Goal: Browse casually

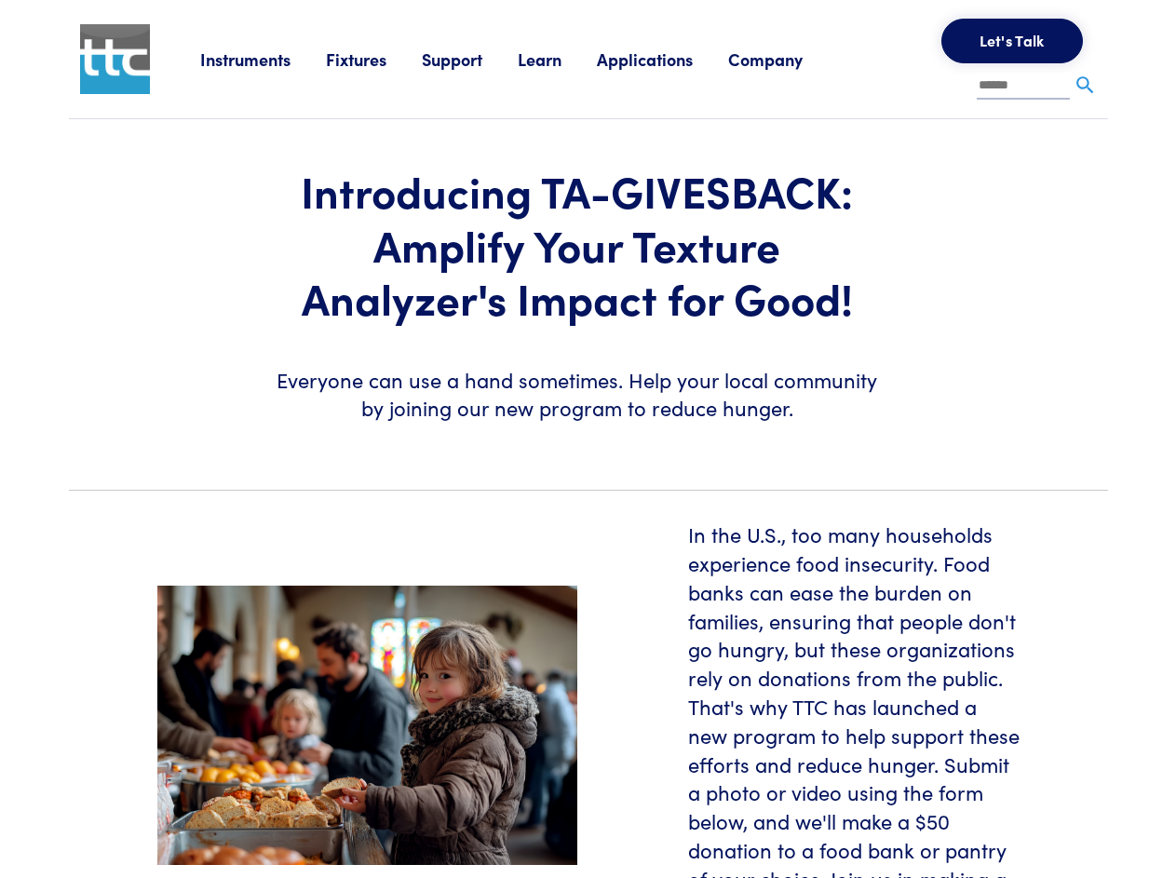
click at [578, 586] on img at bounding box center [367, 726] width 420 height 280
click at [283, 71] on link "Instruments" at bounding box center [263, 59] width 126 height 23
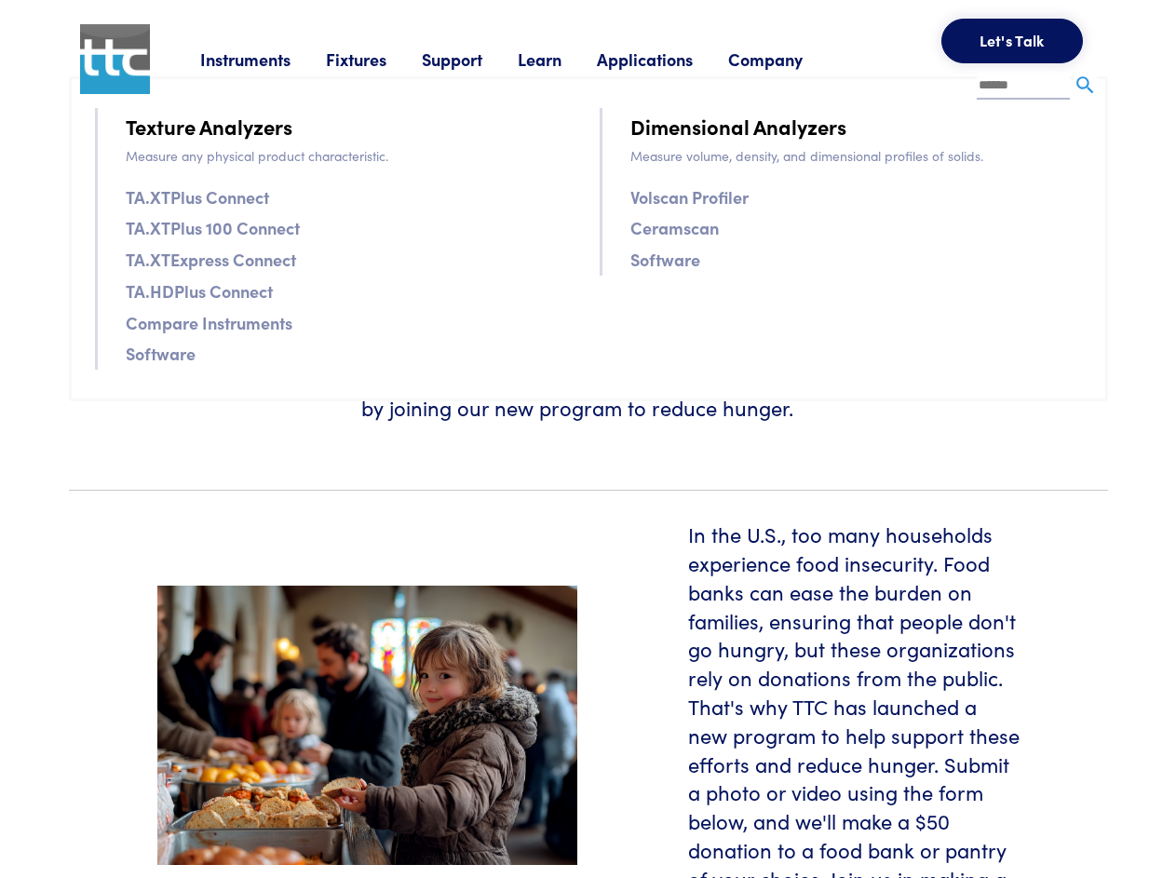
click at [347, 71] on link "Fixtures" at bounding box center [374, 59] width 96 height 23
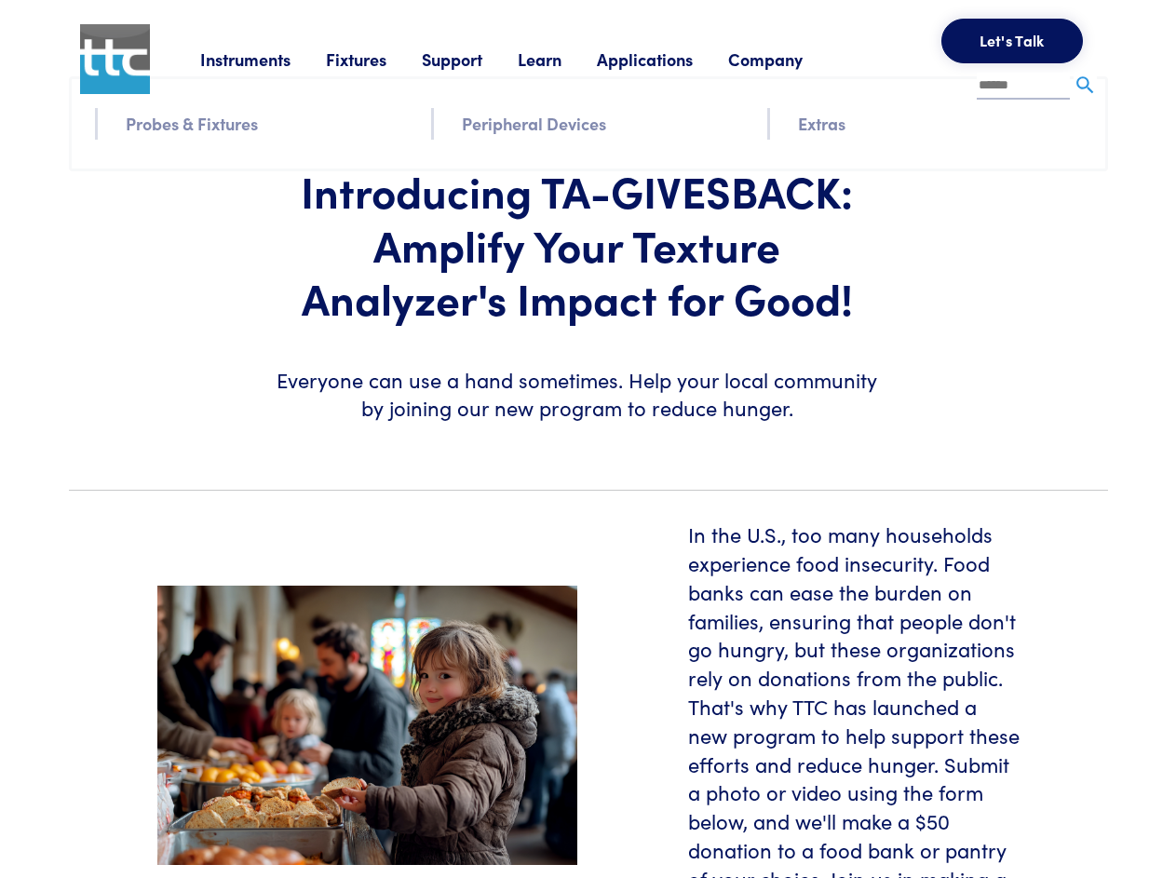
click at [422, 71] on link "Support" at bounding box center [470, 59] width 96 height 23
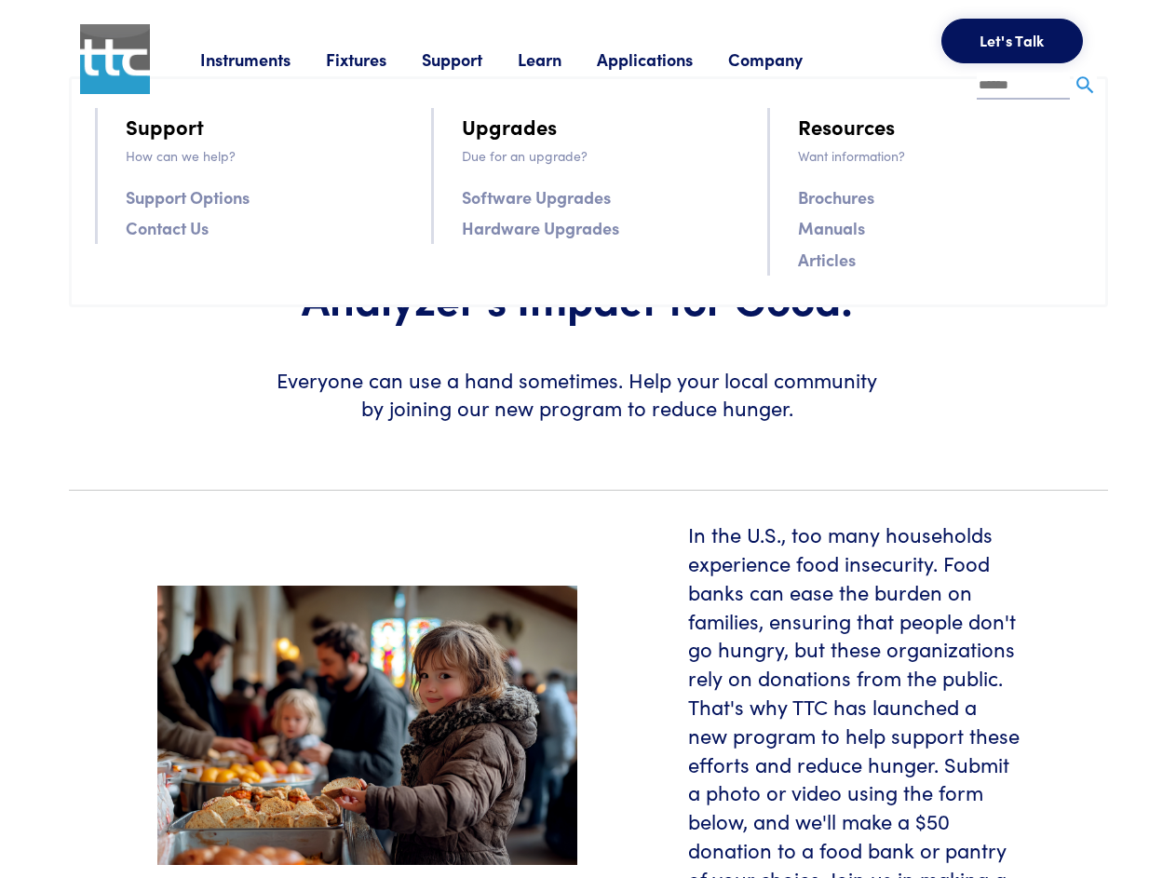
click at [518, 71] on link "Learn" at bounding box center [557, 59] width 79 height 23
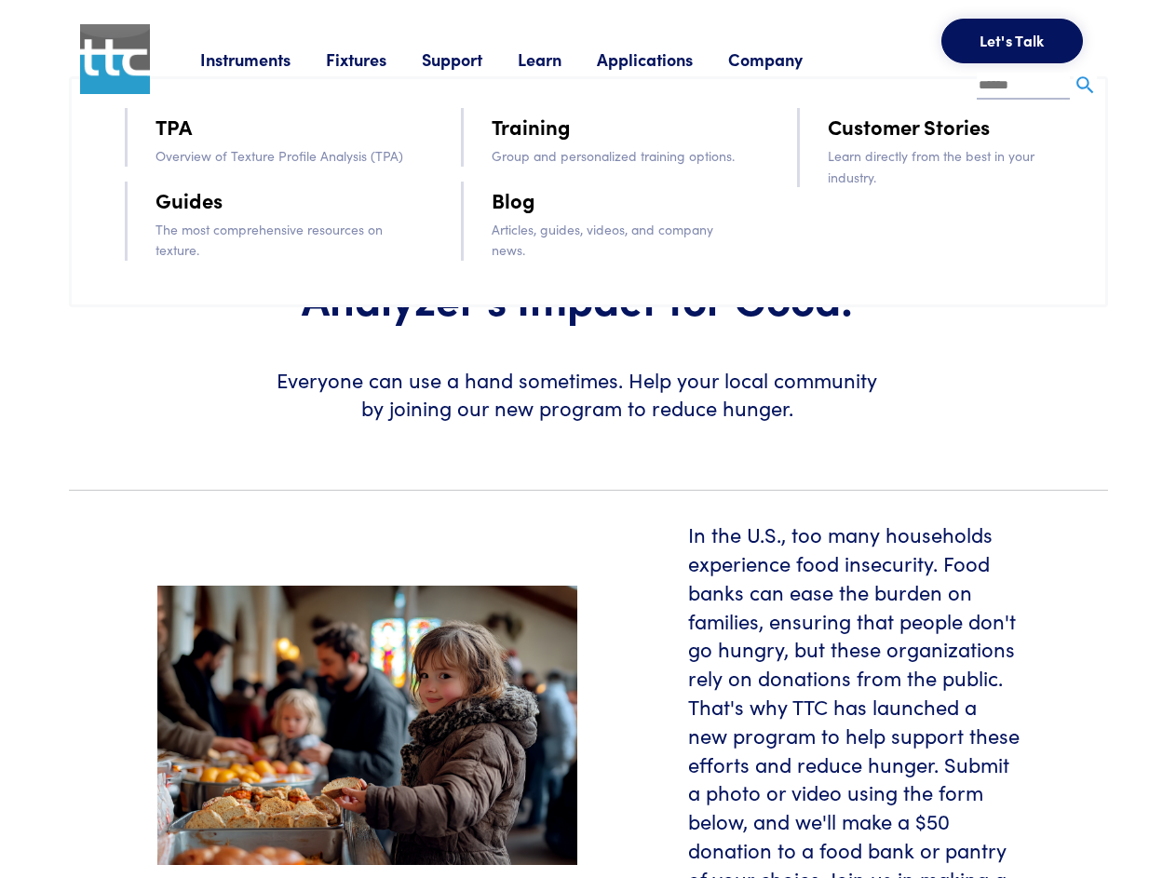
click at [597, 71] on link "Applications" at bounding box center [662, 59] width 131 height 23
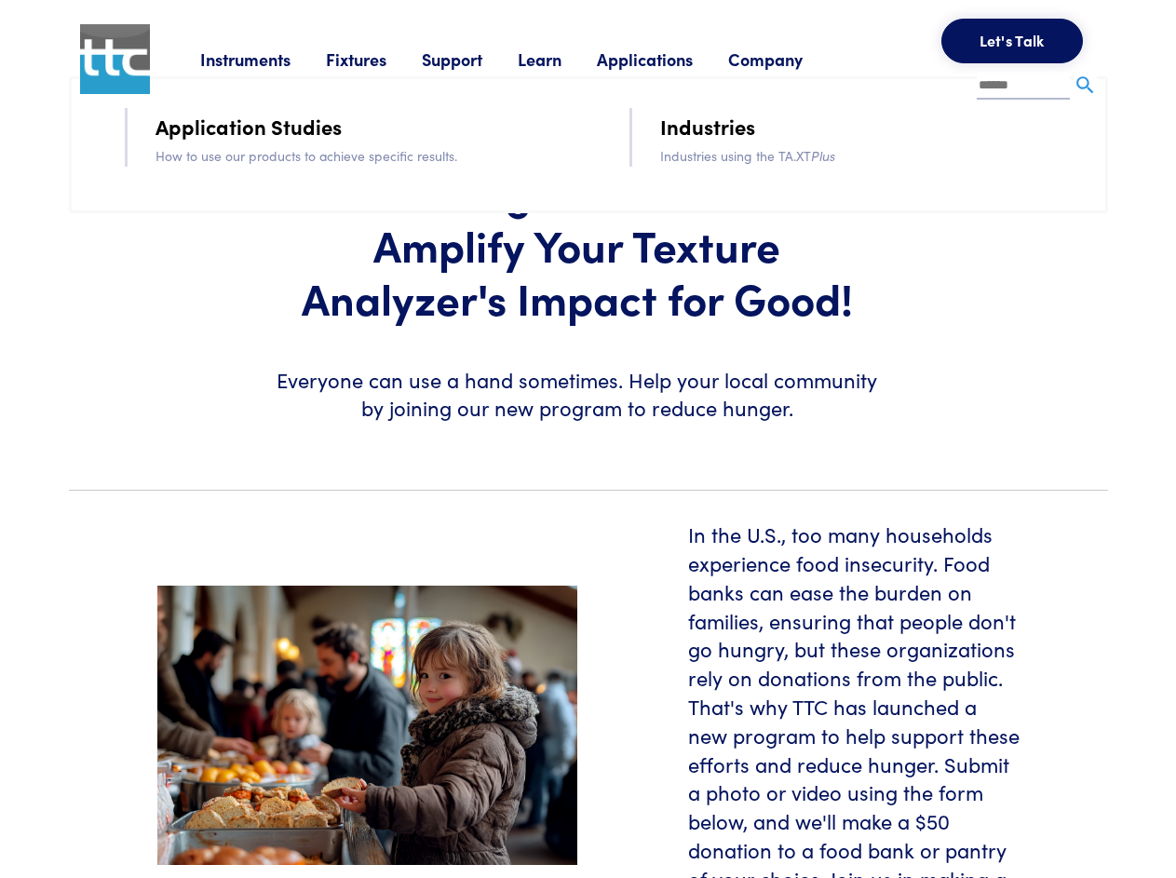
click at [728, 71] on link "Company" at bounding box center [783, 59] width 110 height 23
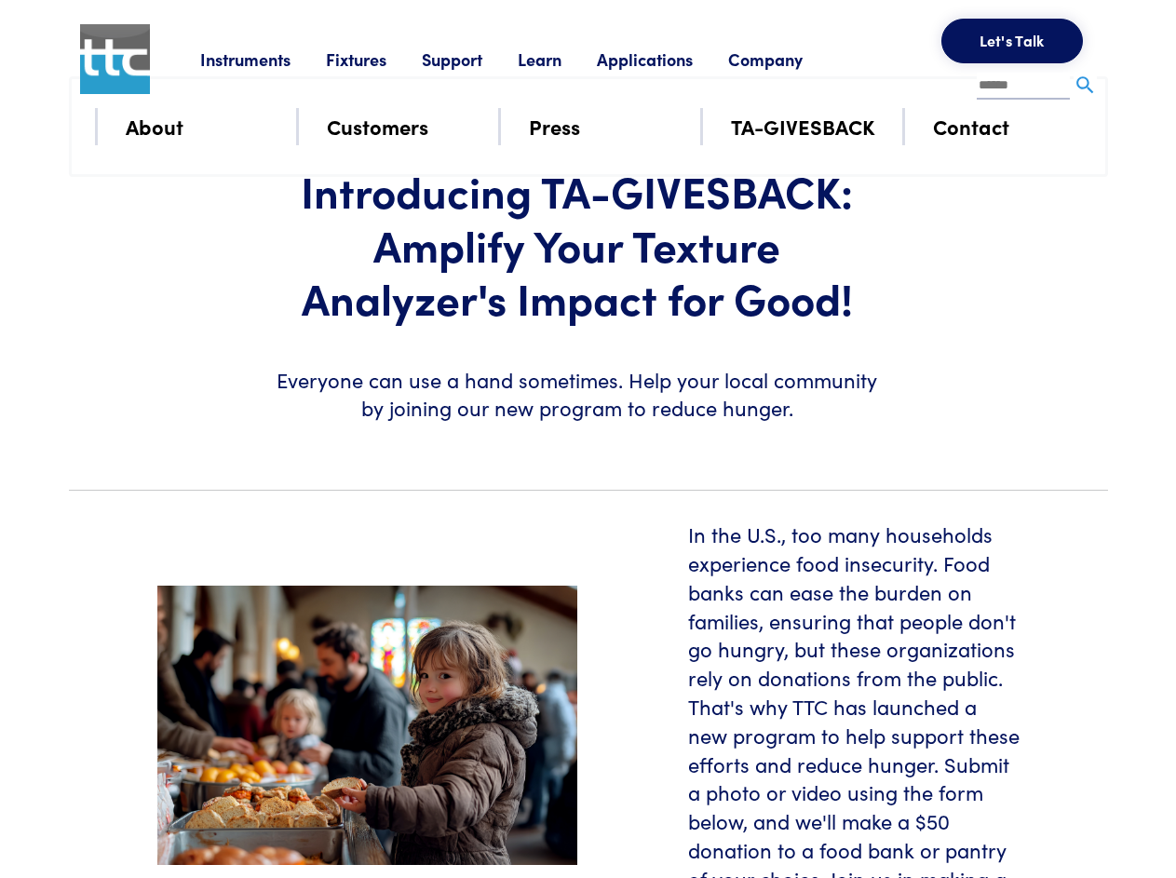
click at [0, 0] on span "0" at bounding box center [0, 0] width 0 height 0
